Goal: Check status: Check status

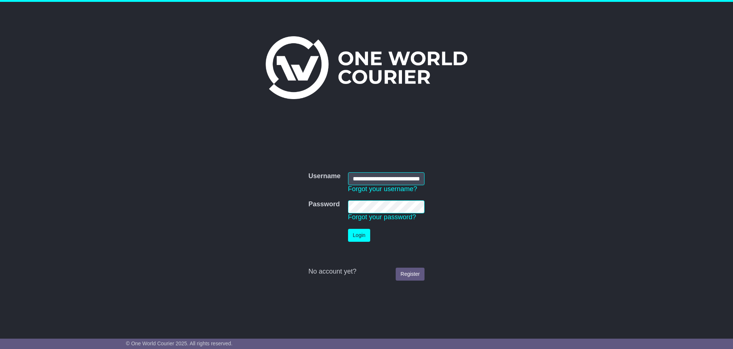
click at [350, 241] on button "Login" at bounding box center [359, 235] width 22 height 13
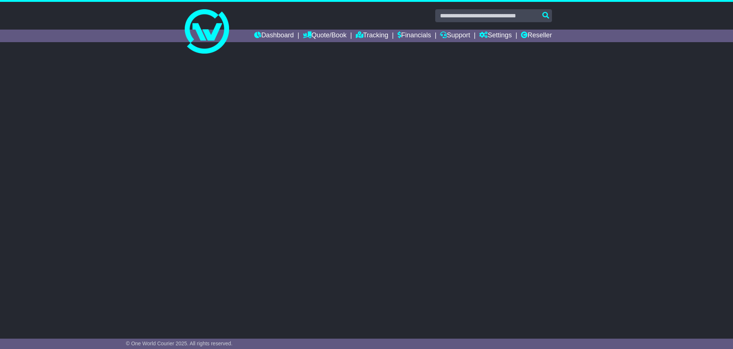
select select "**"
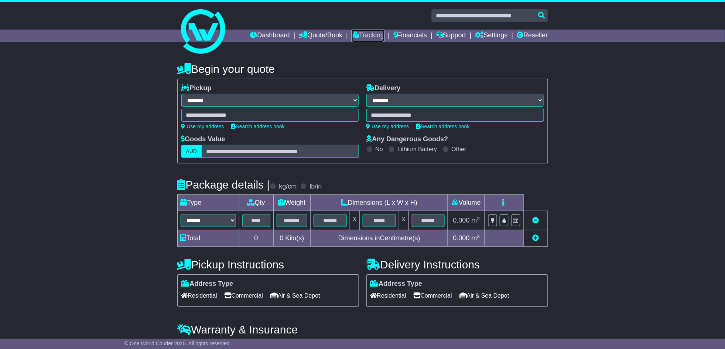
click at [359, 30] on link "Tracking" at bounding box center [367, 36] width 32 height 13
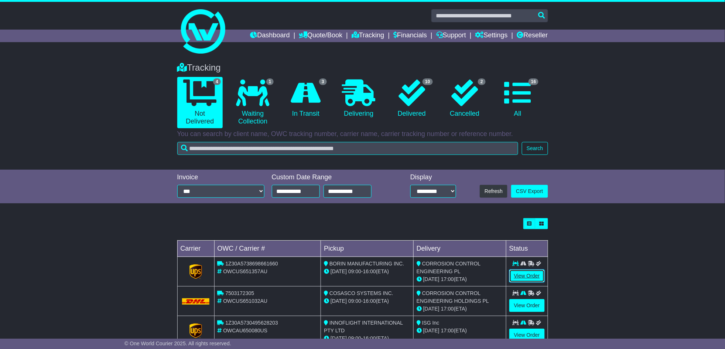
click at [527, 278] on link "View Order" at bounding box center [526, 275] width 35 height 13
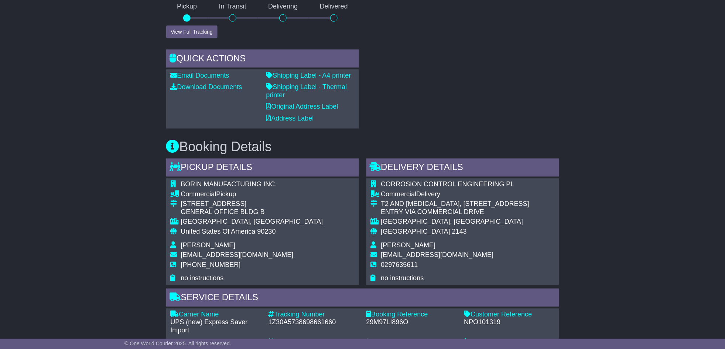
scroll to position [148, 0]
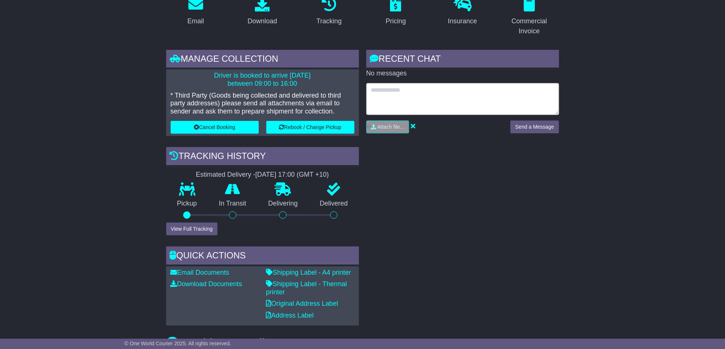
click at [450, 104] on textarea at bounding box center [462, 99] width 193 height 32
type textarea "*"
type textarea "**********"
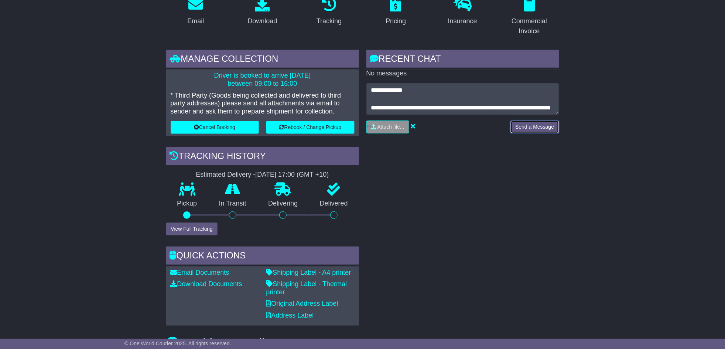
click at [525, 122] on button "Send a Message" at bounding box center [534, 126] width 48 height 13
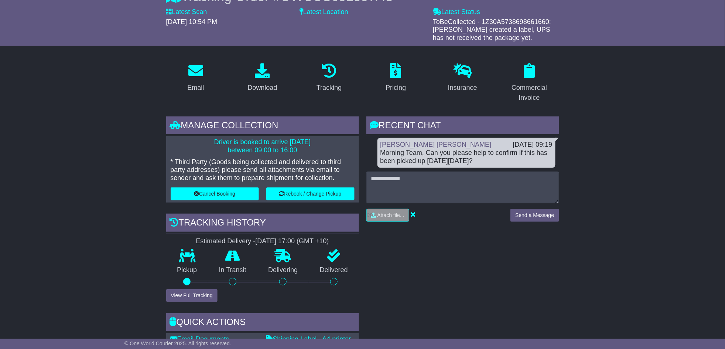
scroll to position [0, 0]
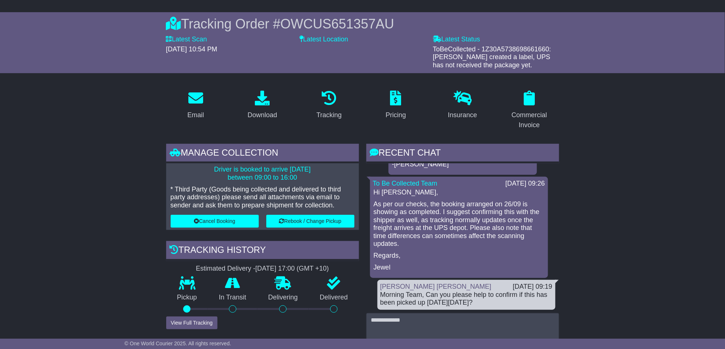
scroll to position [49, 0]
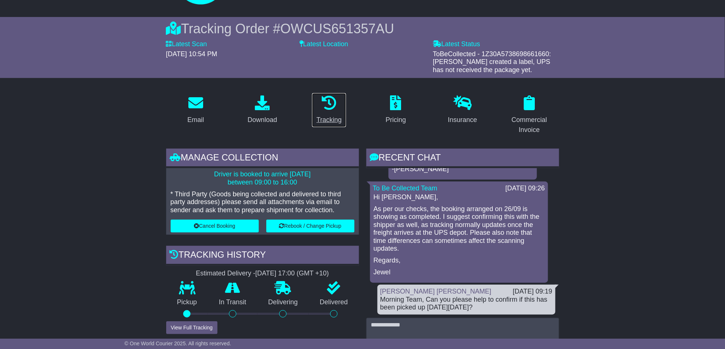
click at [331, 111] on link "Tracking" at bounding box center [329, 110] width 35 height 35
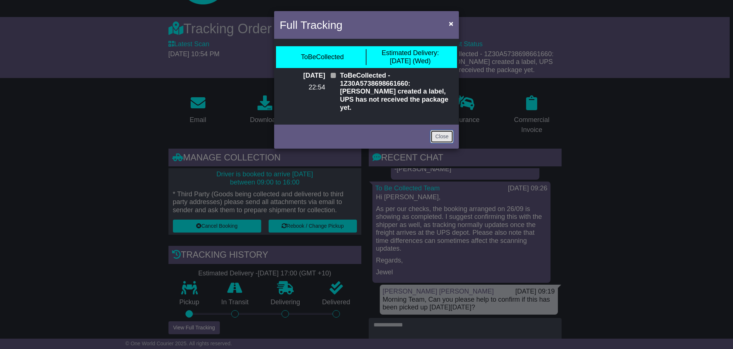
drag, startPoint x: 444, startPoint y: 129, endPoint x: 428, endPoint y: 136, distance: 18.2
click at [444, 130] on link "Close" at bounding box center [441, 136] width 23 height 13
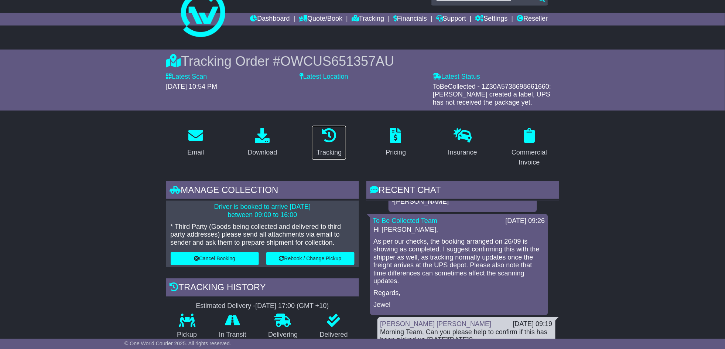
scroll to position [0, 0]
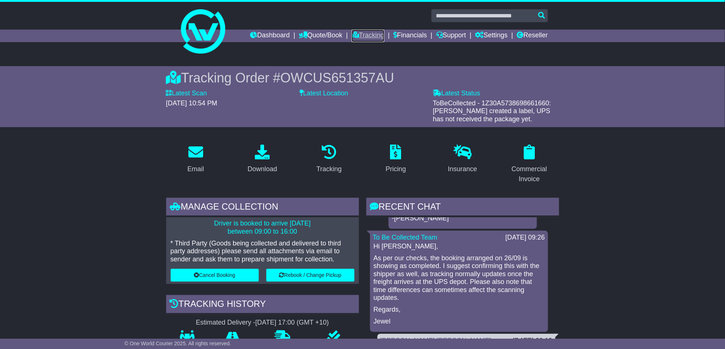
click at [368, 34] on link "Tracking" at bounding box center [367, 36] width 32 height 13
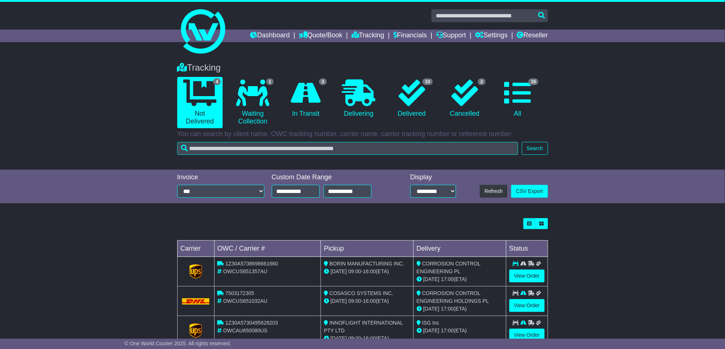
scroll to position [52, 0]
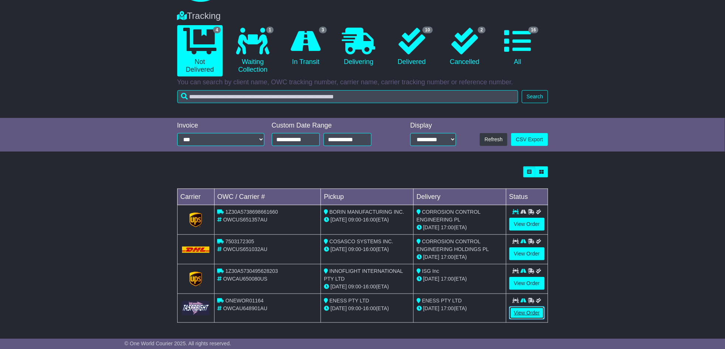
click at [518, 311] on link "View Order" at bounding box center [526, 312] width 35 height 13
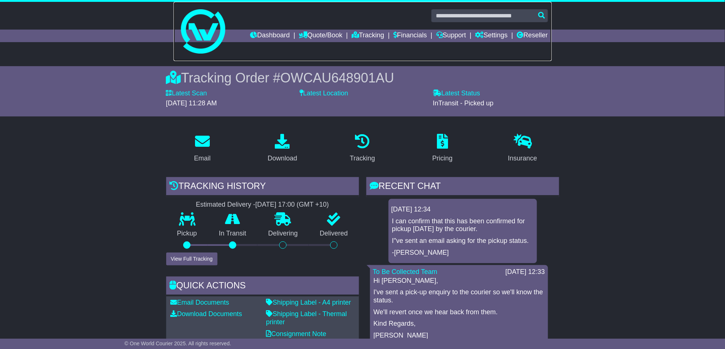
click at [378, 28] on link at bounding box center [363, 31] width 378 height 59
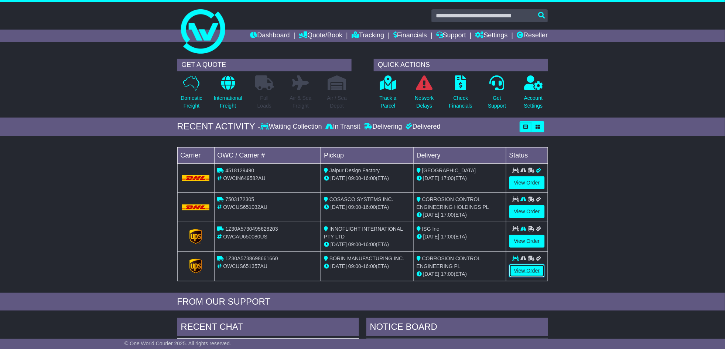
click at [522, 268] on link "View Order" at bounding box center [526, 270] width 35 height 13
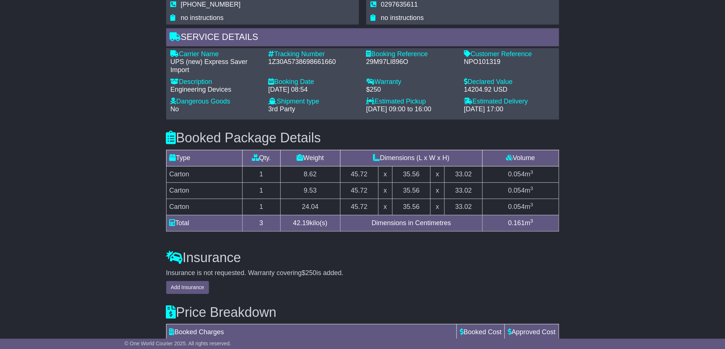
scroll to position [587, 0]
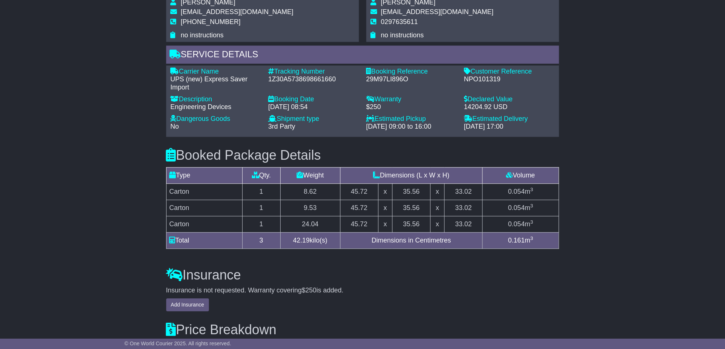
click at [312, 76] on div "1Z30A5738698661660" at bounding box center [313, 79] width 90 height 8
copy div "1Z30A5738698661660"
